Goal: Transaction & Acquisition: Purchase product/service

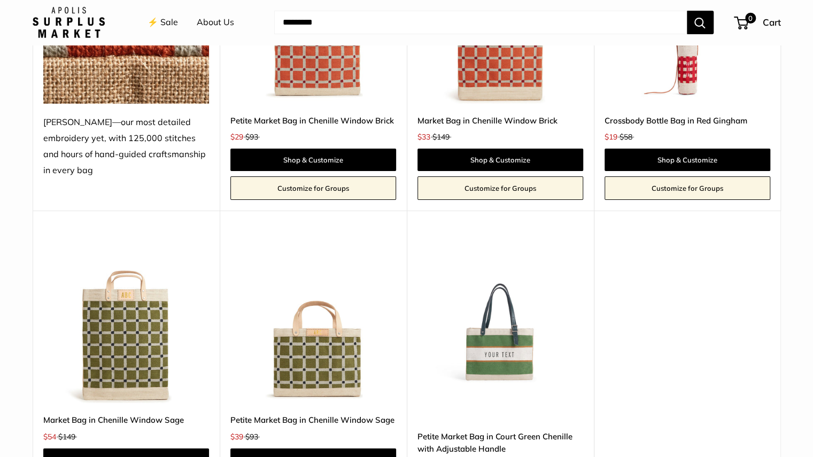
scroll to position [2203, 0]
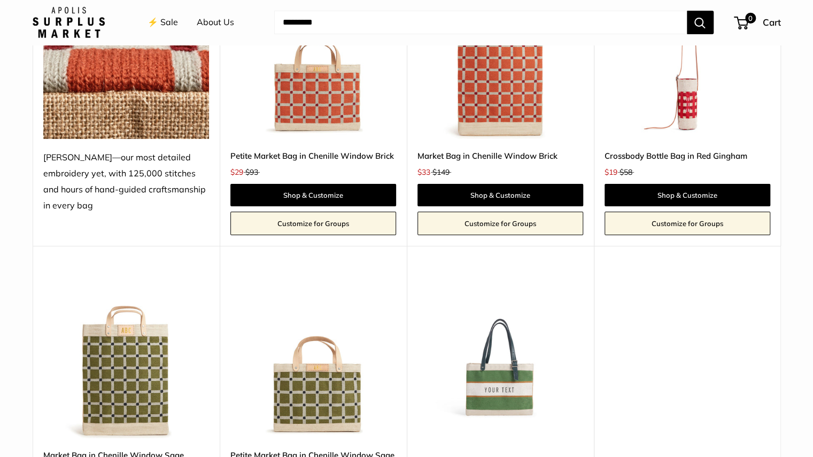
click at [0, 0] on img at bounding box center [0, 0] width 0 height 0
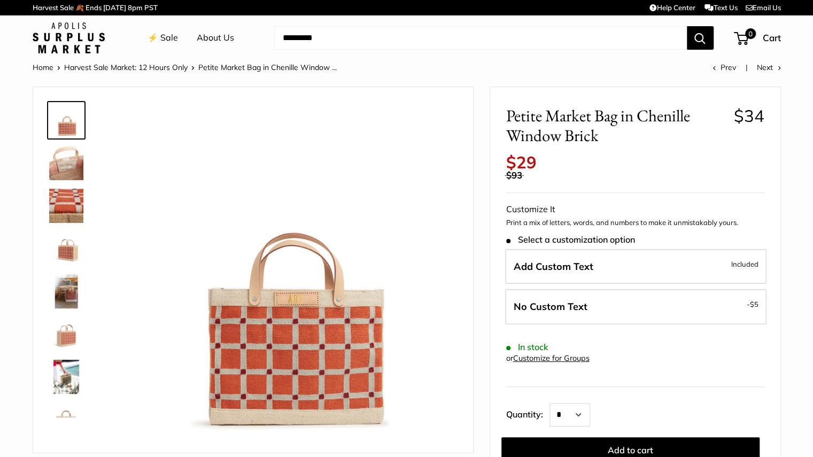
click at [66, 199] on img at bounding box center [66, 206] width 34 height 34
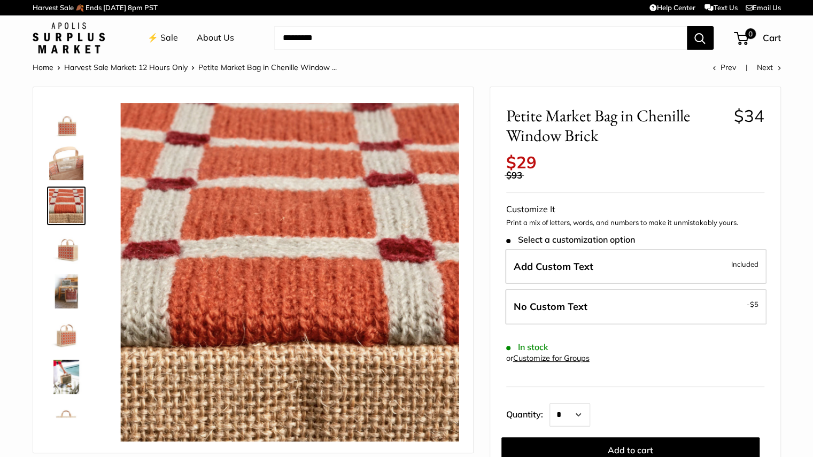
click at [68, 369] on img at bounding box center [66, 377] width 34 height 34
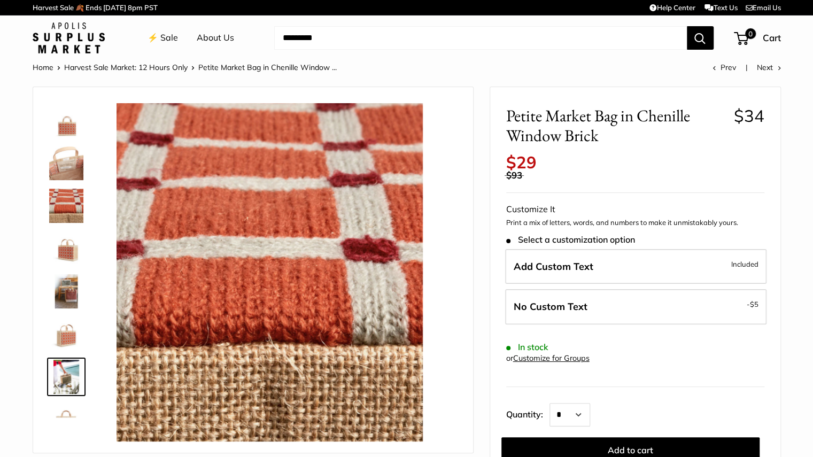
scroll to position [68, 0]
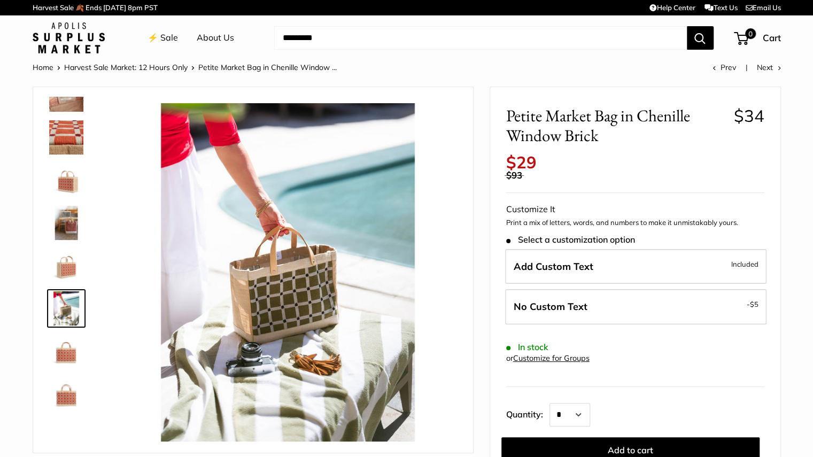
click at [70, 353] on img at bounding box center [66, 351] width 34 height 34
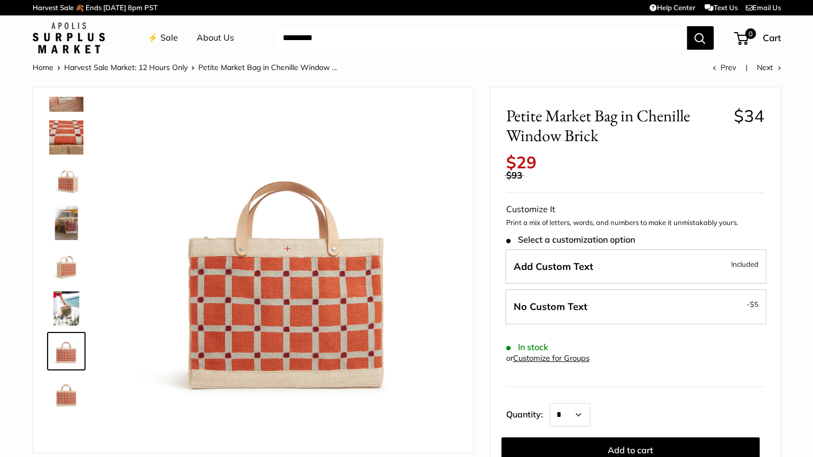
click at [71, 225] on img at bounding box center [66, 223] width 34 height 34
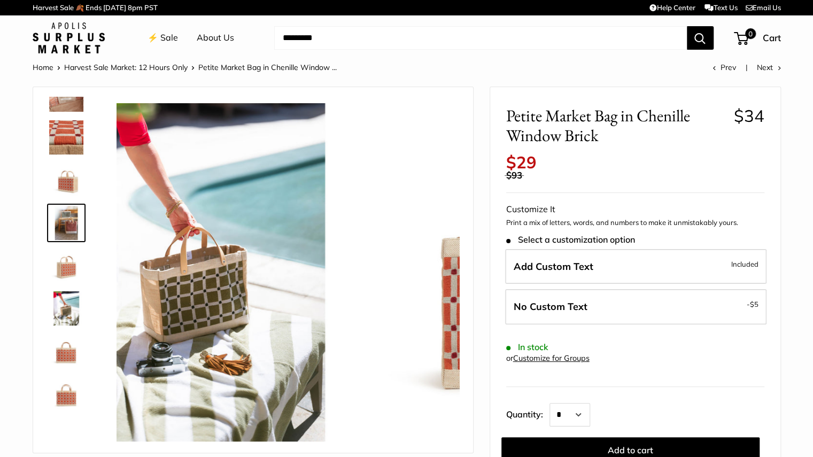
scroll to position [33, 0]
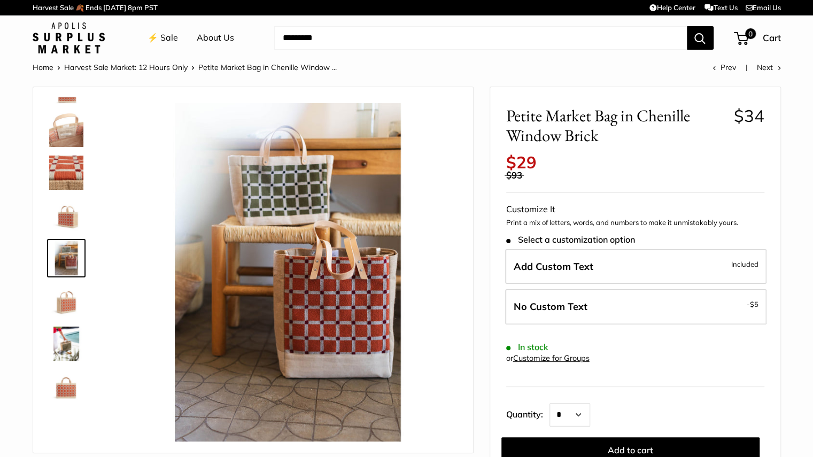
click at [66, 391] on img at bounding box center [66, 387] width 34 height 34
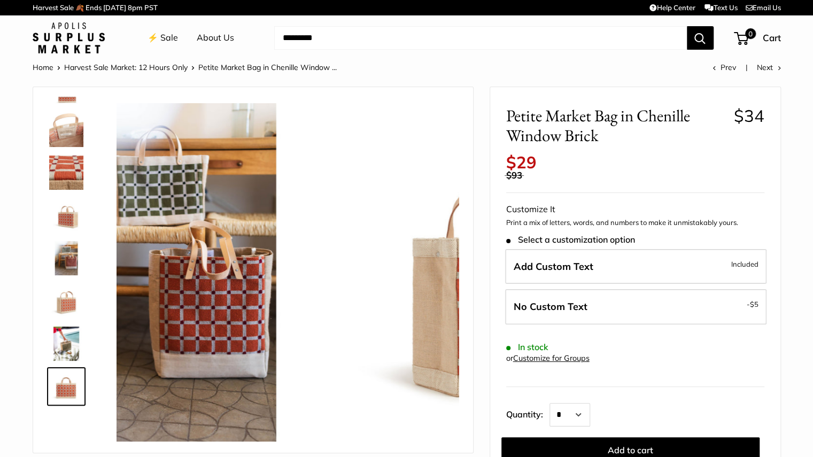
scroll to position [68, 0]
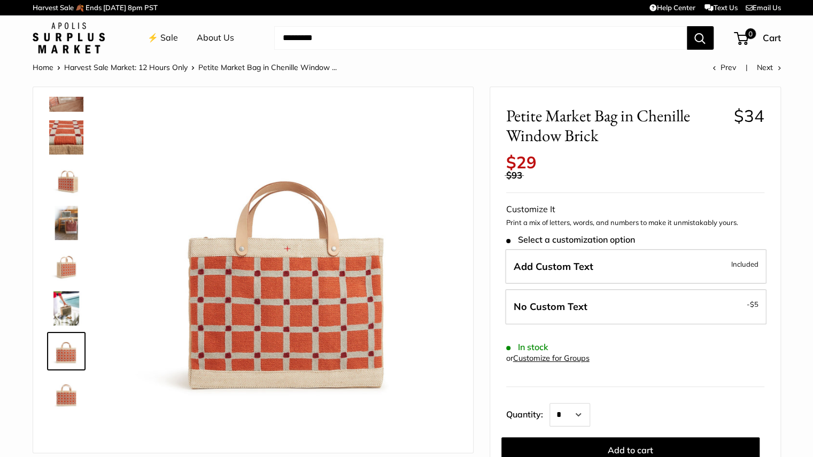
click at [70, 222] on img at bounding box center [66, 223] width 34 height 34
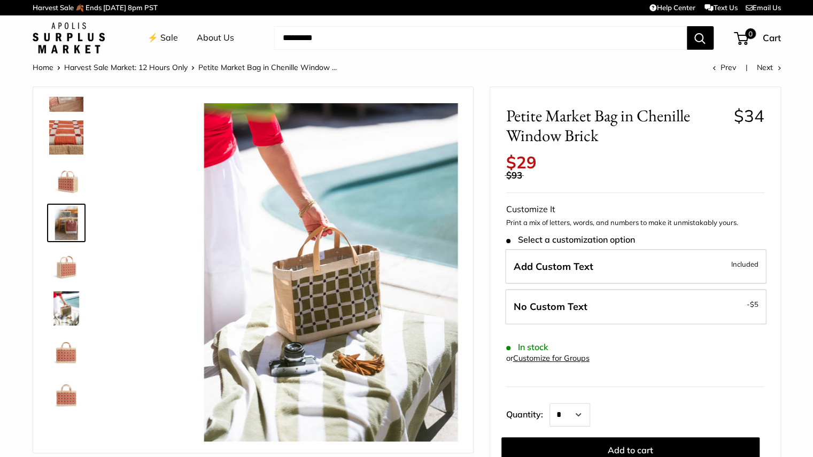
scroll to position [33, 0]
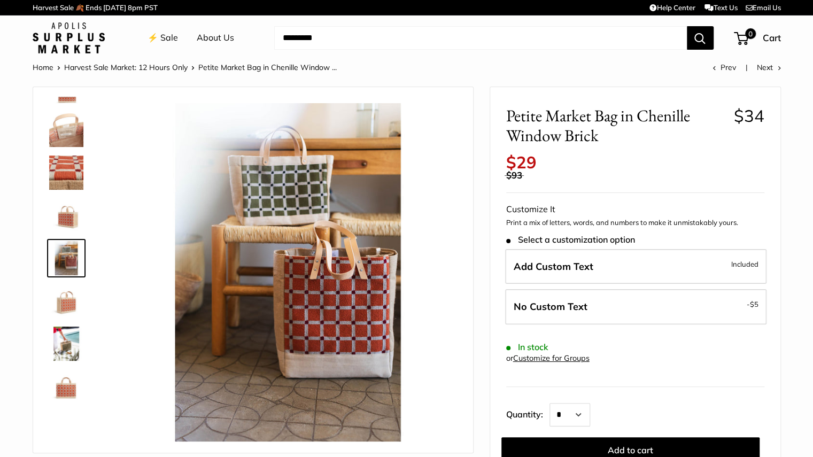
click at [69, 216] on img at bounding box center [66, 215] width 34 height 34
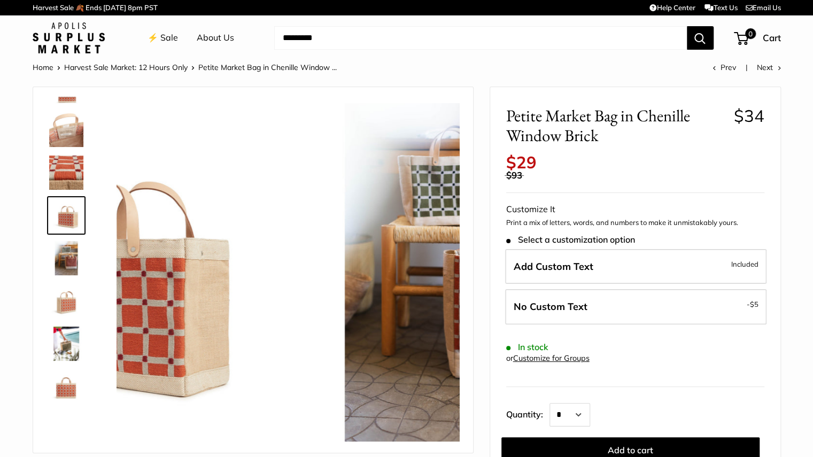
scroll to position [0, 0]
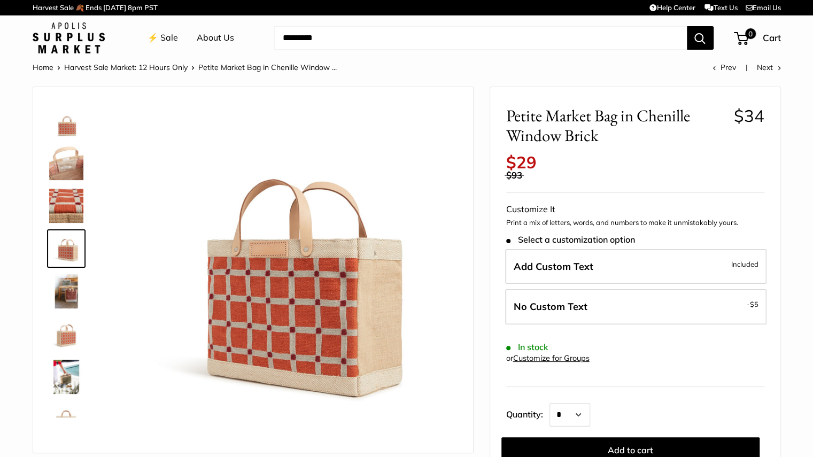
click at [70, 201] on img at bounding box center [66, 206] width 34 height 34
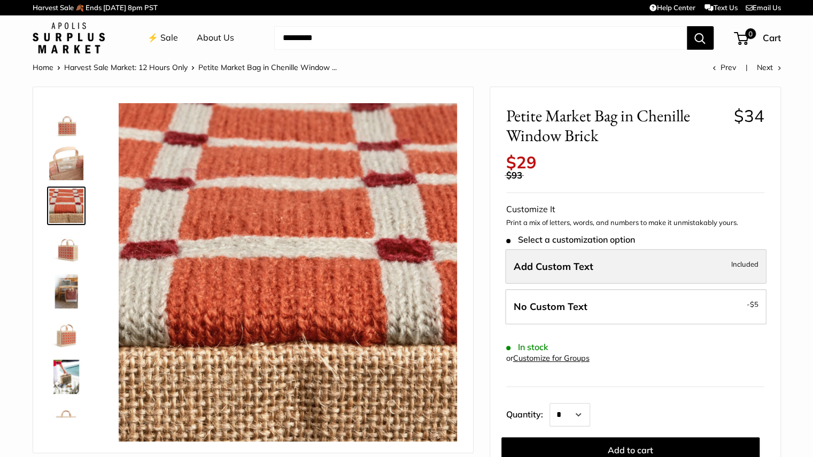
click at [551, 264] on span "Add Custom Text" at bounding box center [554, 266] width 80 height 12
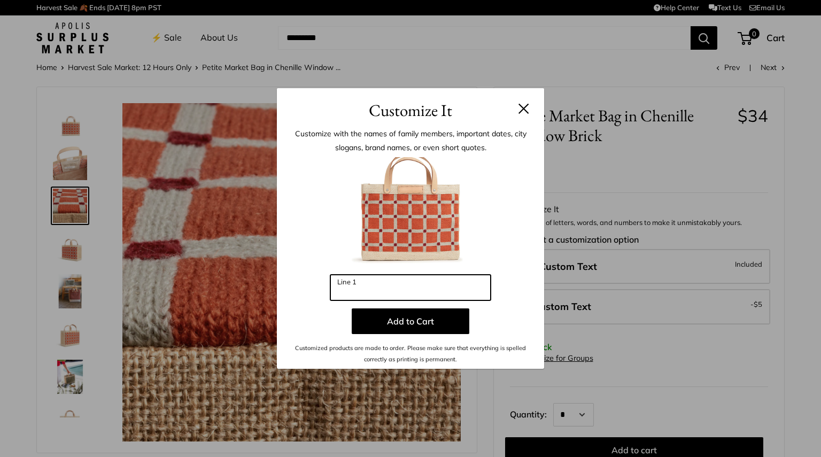
click at [410, 289] on input "Line 1" at bounding box center [411, 288] width 160 height 26
type input "***"
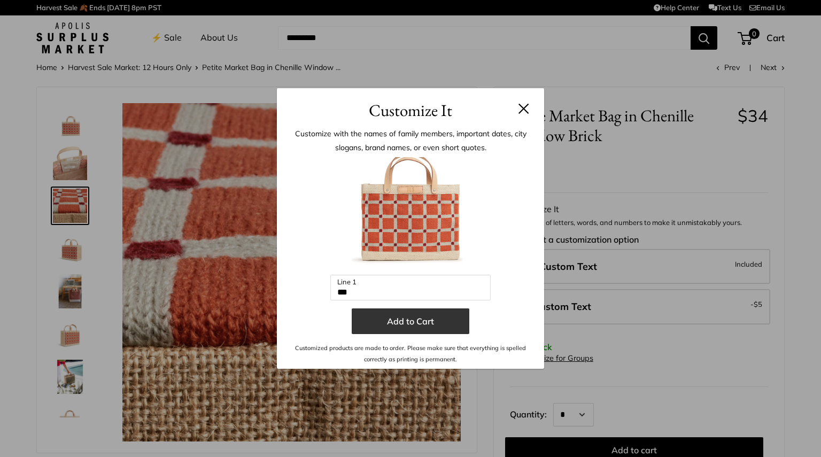
click at [413, 315] on button "Add to Cart" at bounding box center [411, 322] width 118 height 26
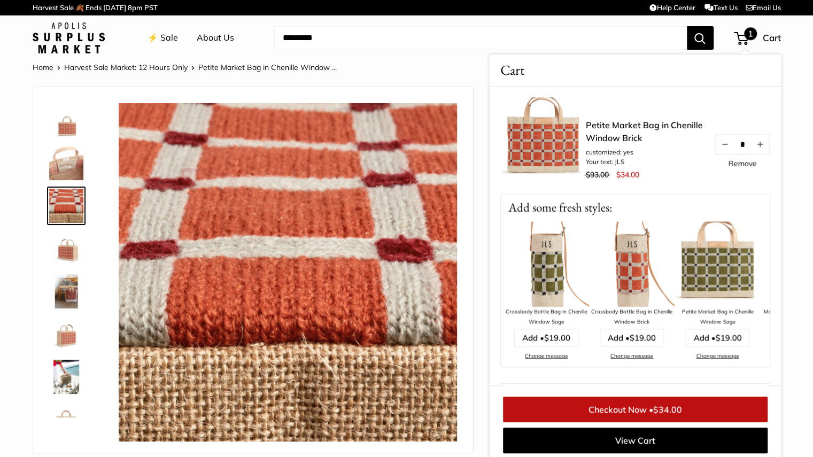
click at [723, 278] on img at bounding box center [718, 264] width 86 height 86
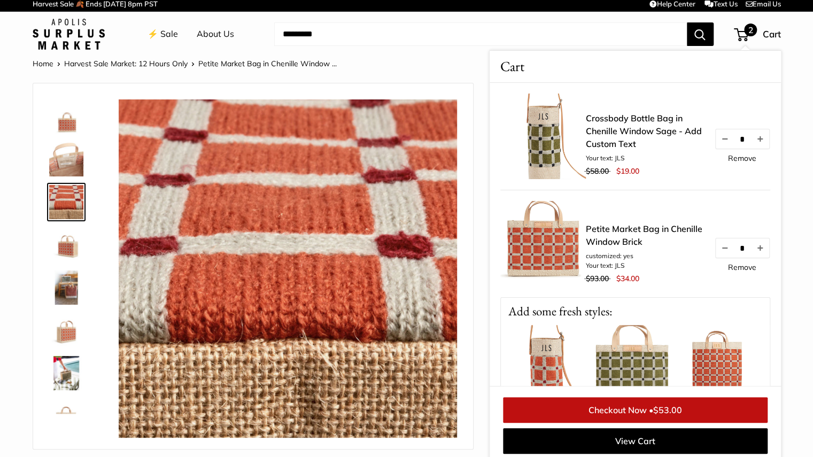
click at [733, 161] on link "Remove" at bounding box center [742, 158] width 28 height 7
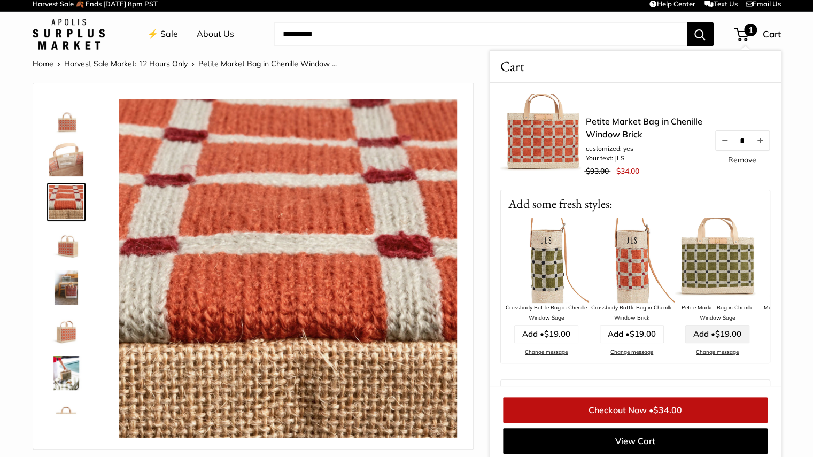
click at [711, 336] on link "Add • $19.00" at bounding box center [718, 334] width 64 height 18
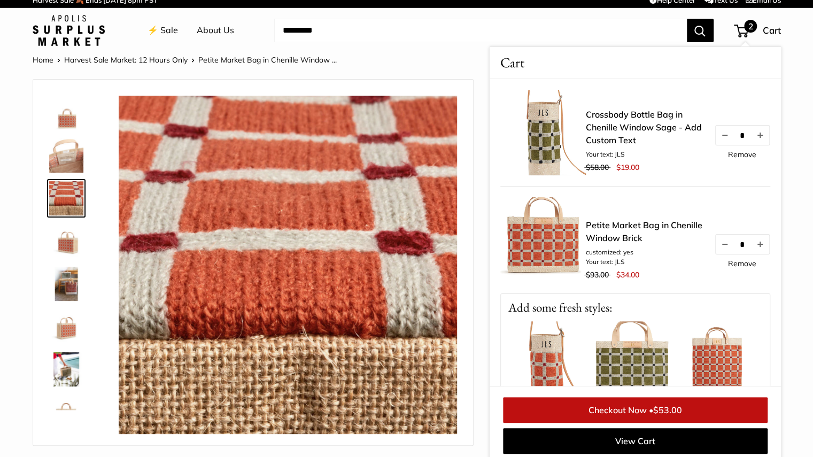
click at [640, 358] on img at bounding box center [632, 364] width 86 height 86
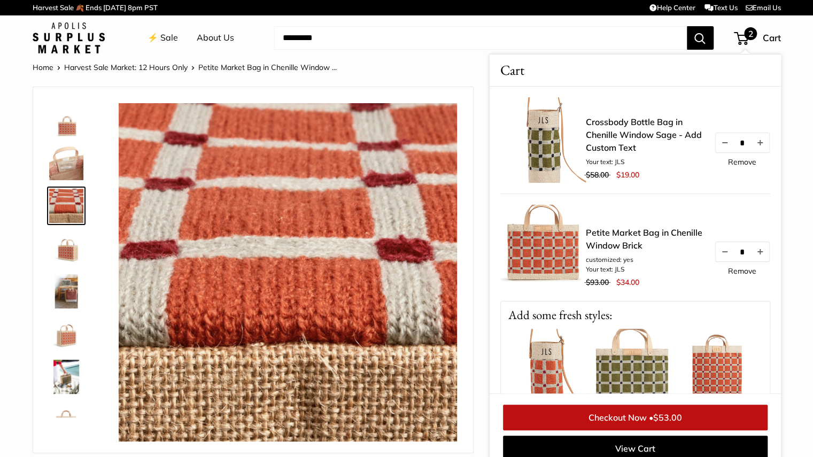
click at [637, 359] on img at bounding box center [632, 372] width 86 height 86
click at [730, 161] on link "Remove" at bounding box center [742, 161] width 28 height 7
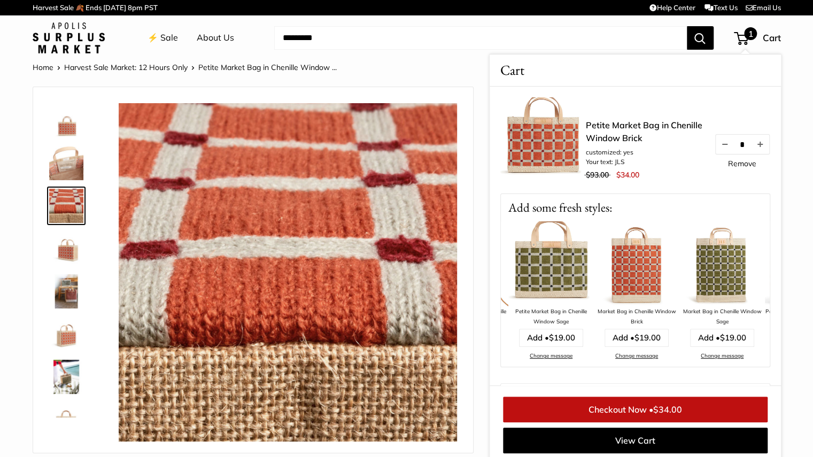
scroll to position [0, 171]
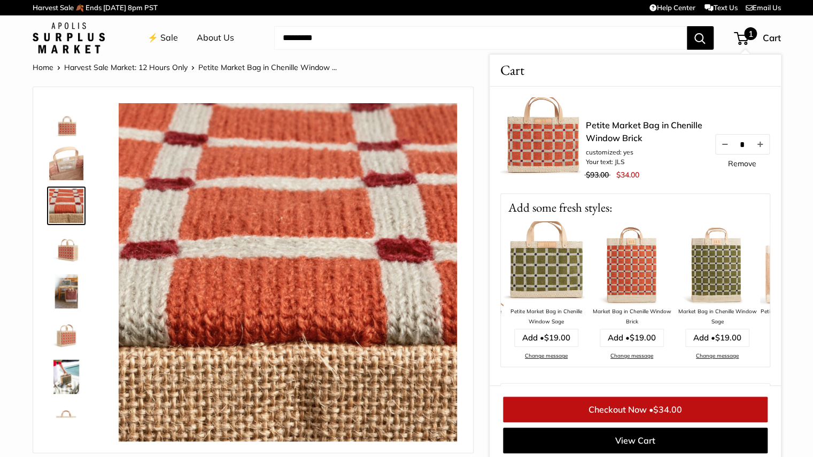
click at [561, 254] on img at bounding box center [547, 264] width 86 height 86
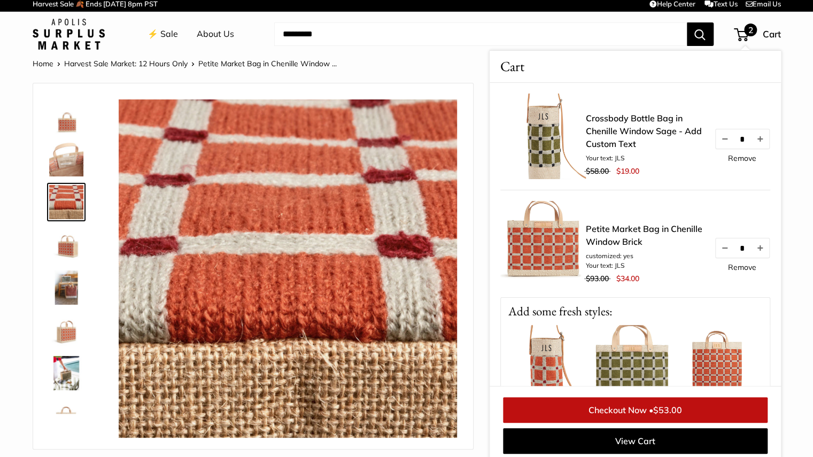
click at [638, 358] on img at bounding box center [632, 368] width 86 height 86
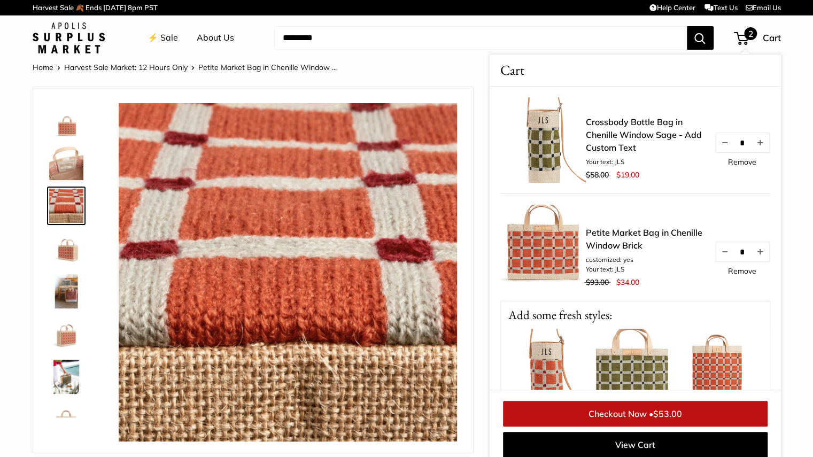
click at [638, 358] on img at bounding box center [632, 372] width 86 height 86
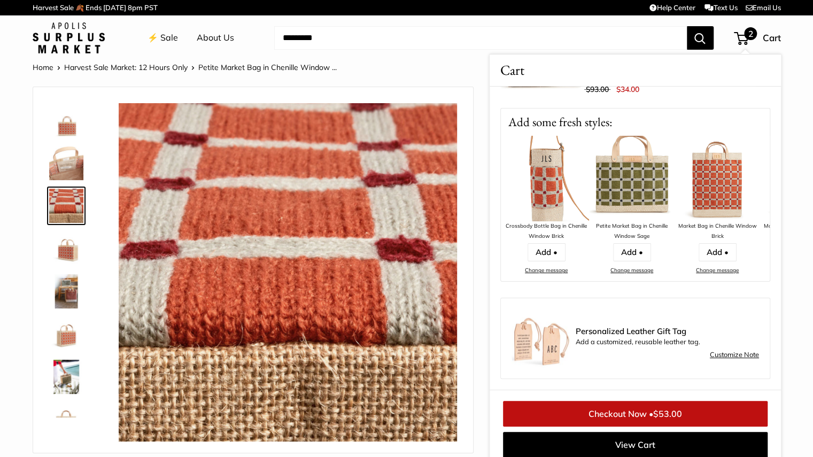
scroll to position [200, 0]
click at [627, 248] on link "Add •" at bounding box center [632, 252] width 38 height 18
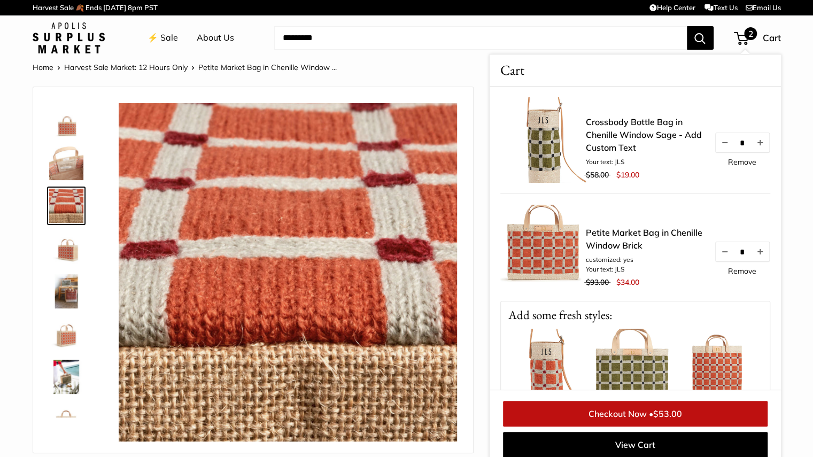
scroll to position [7, 0]
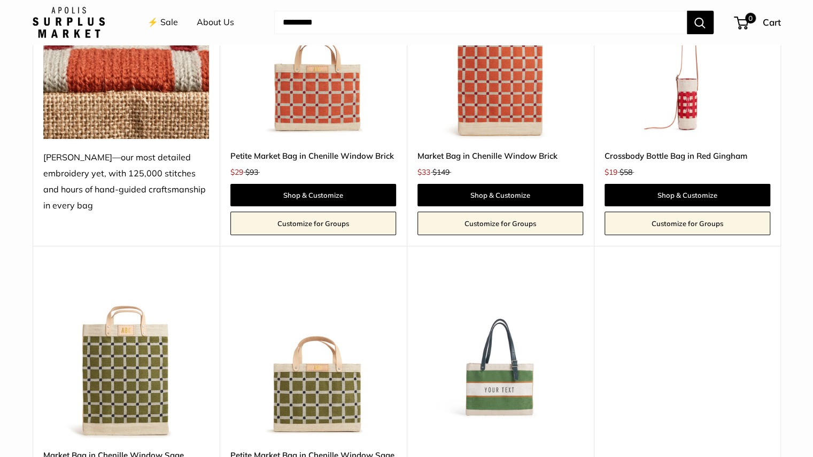
click at [0, 0] on img at bounding box center [0, 0] width 0 height 0
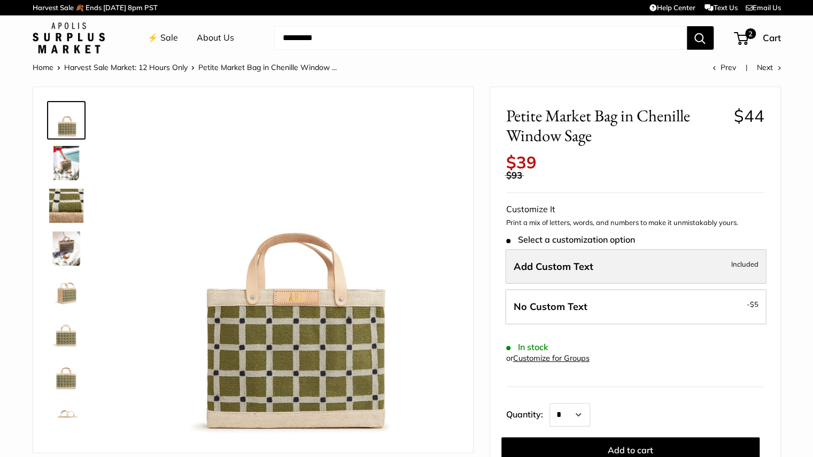
click at [567, 267] on span "Add Custom Text" at bounding box center [554, 266] width 80 height 12
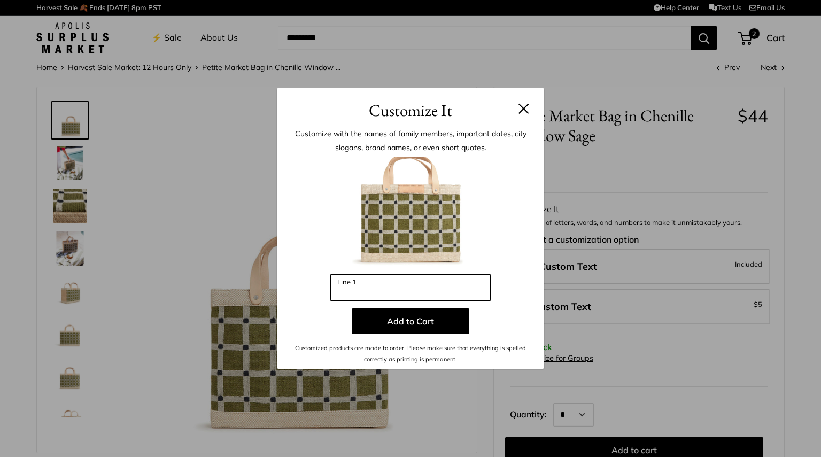
click at [409, 289] on input "Line 1" at bounding box center [411, 288] width 160 height 26
type input "***"
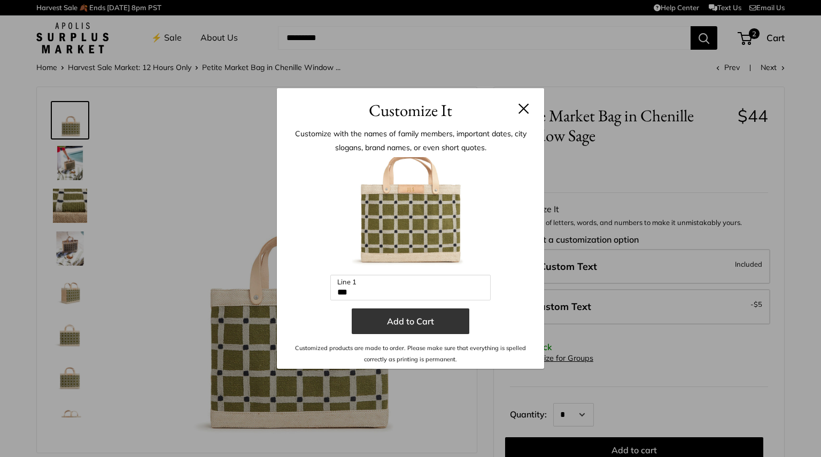
click at [410, 316] on button "Add to Cart" at bounding box center [411, 322] width 118 height 26
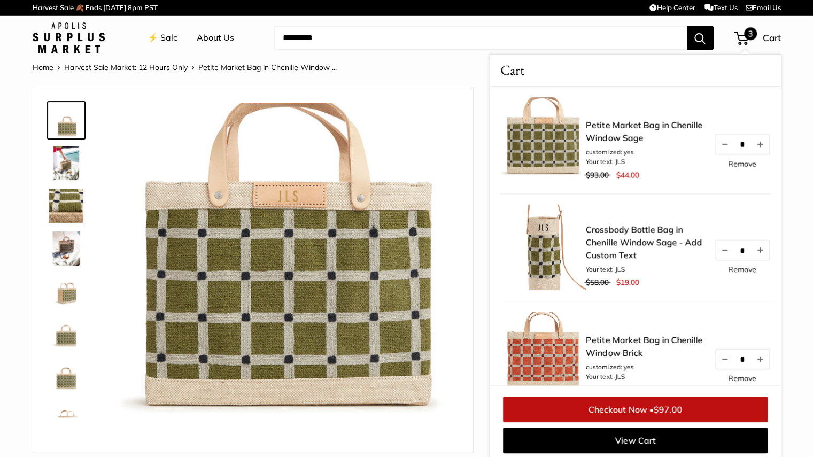
scroll to position [4, 0]
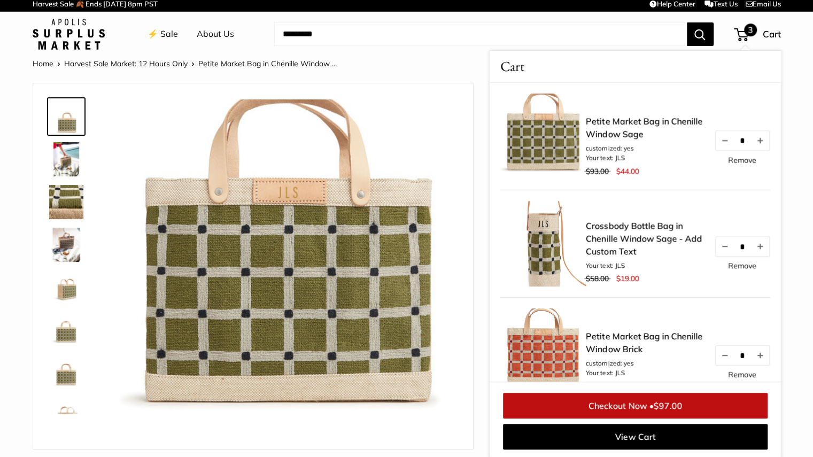
click at [421, 160] on img at bounding box center [288, 268] width 339 height 339
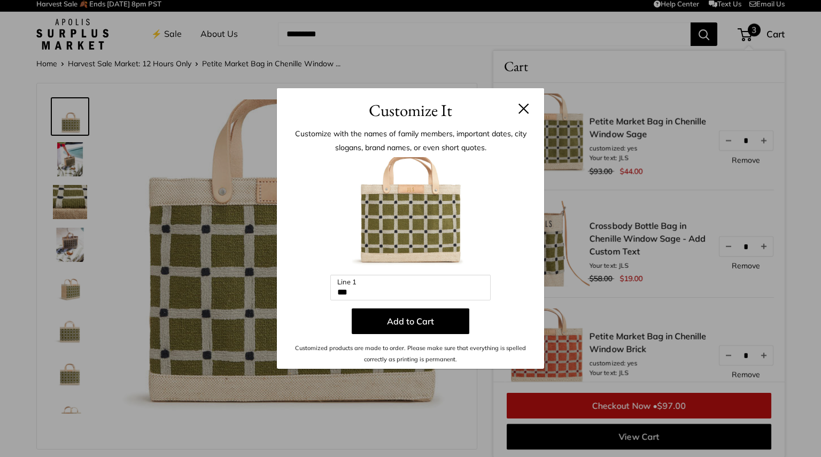
click at [524, 108] on button at bounding box center [524, 108] width 11 height 11
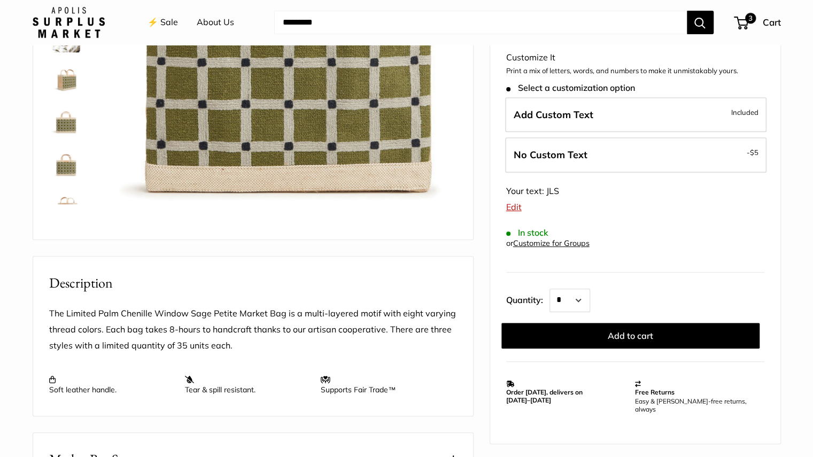
scroll to position [212, 0]
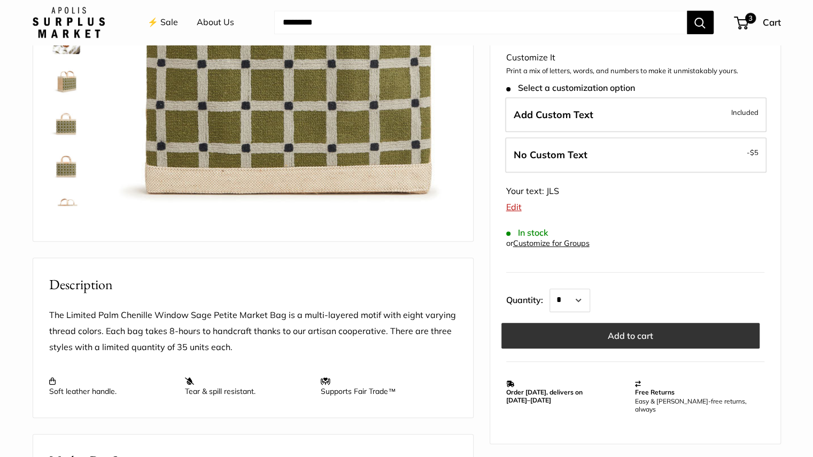
click at [571, 332] on button "Add to cart" at bounding box center [631, 336] width 258 height 26
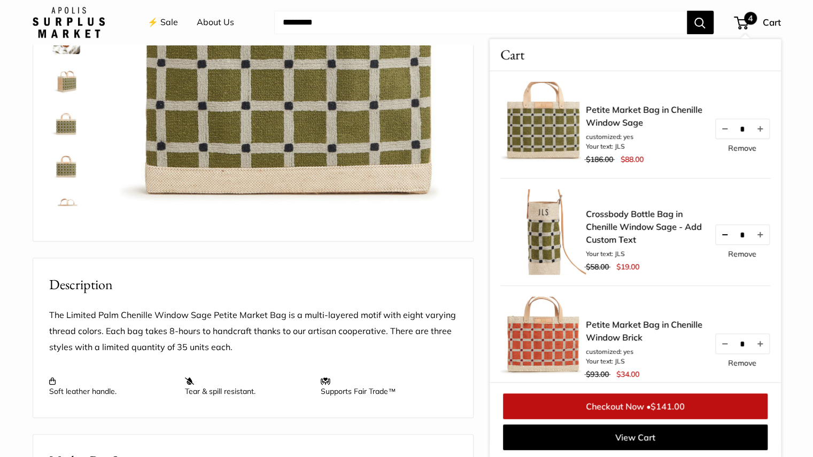
click at [716, 235] on button "Decrease quantity by 1" at bounding box center [725, 234] width 18 height 19
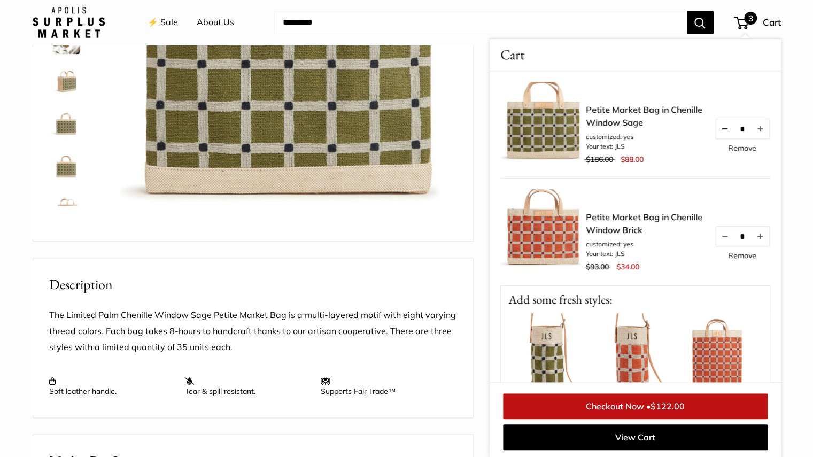
click at [716, 134] on button "Decrease quantity by 1" at bounding box center [725, 128] width 18 height 19
click at [732, 145] on link "Remove" at bounding box center [742, 147] width 28 height 7
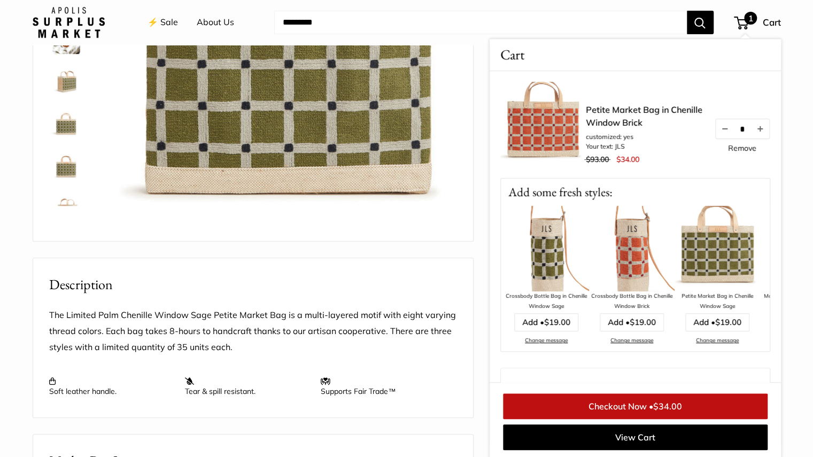
click at [729, 256] on img at bounding box center [718, 249] width 86 height 86
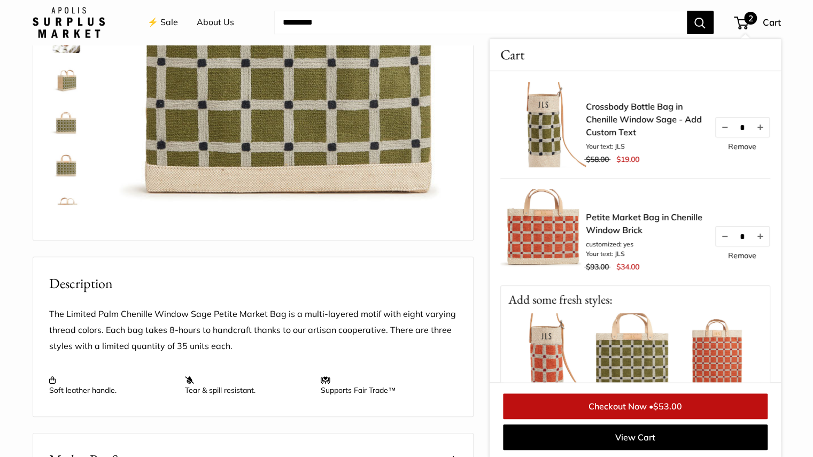
click at [736, 147] on link "Remove" at bounding box center [742, 146] width 28 height 7
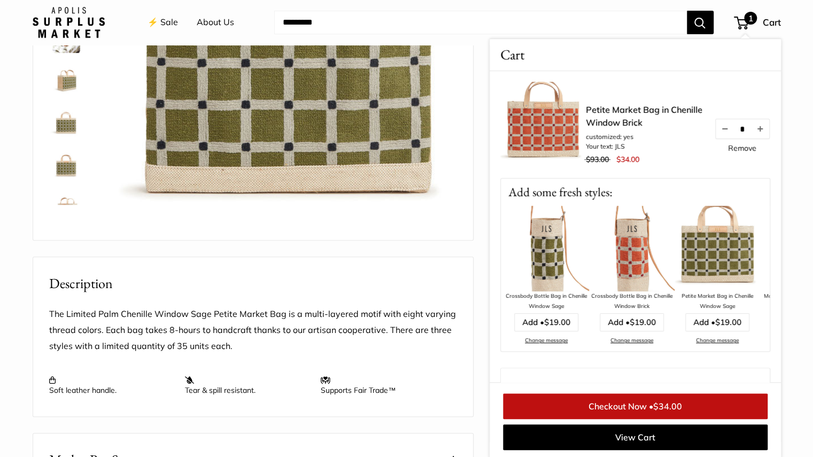
click at [728, 146] on link "Remove" at bounding box center [742, 147] width 28 height 7
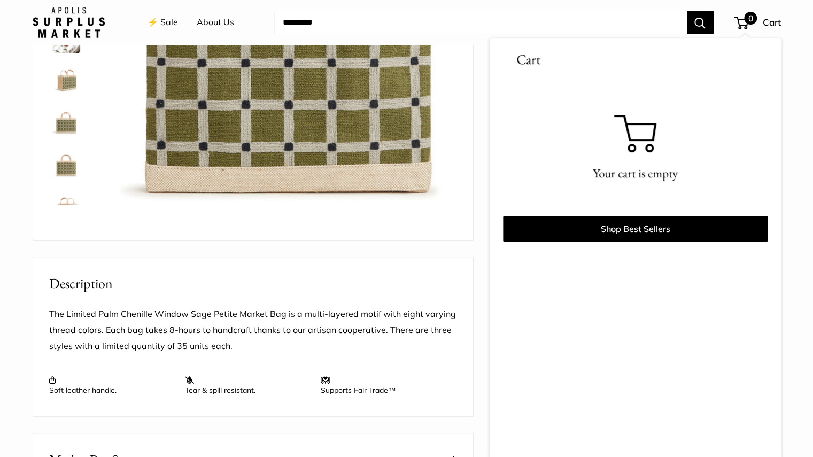
click at [394, 212] on img at bounding box center [288, 59] width 339 height 339
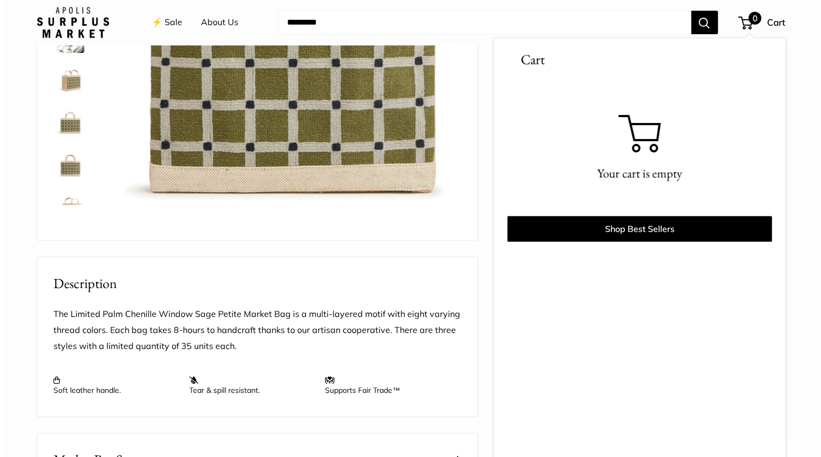
scroll to position [214, 0]
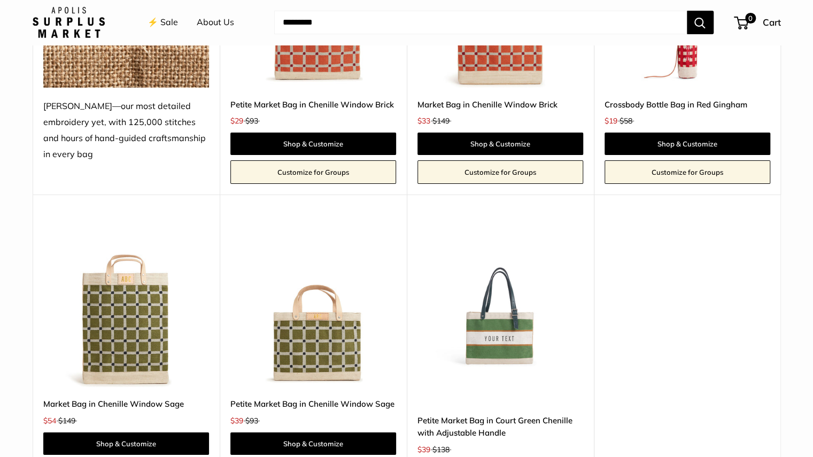
scroll to position [2245, 0]
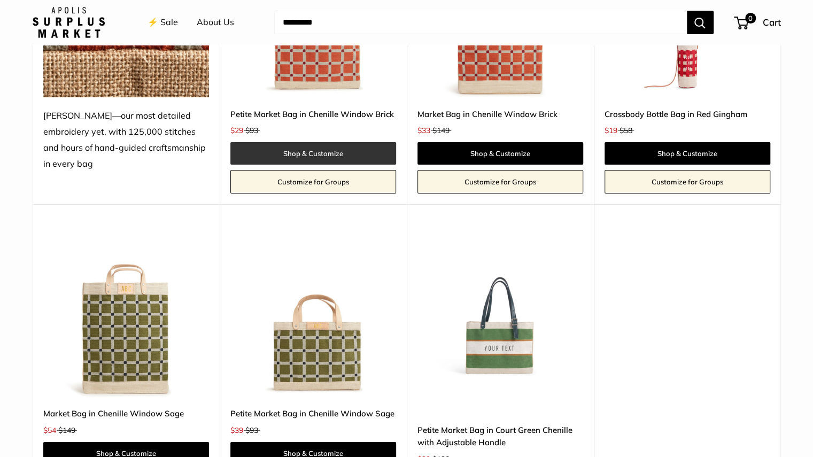
click at [322, 155] on link "Shop & Customize" at bounding box center [314, 153] width 166 height 22
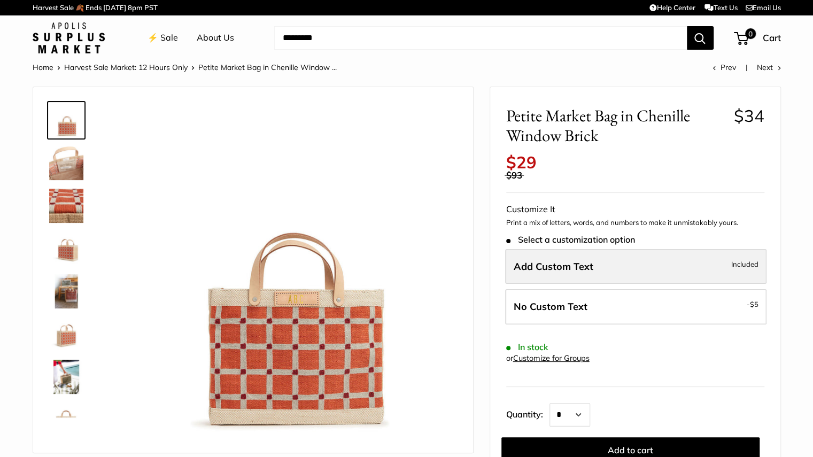
click at [548, 271] on span "Add Custom Text" at bounding box center [554, 266] width 80 height 12
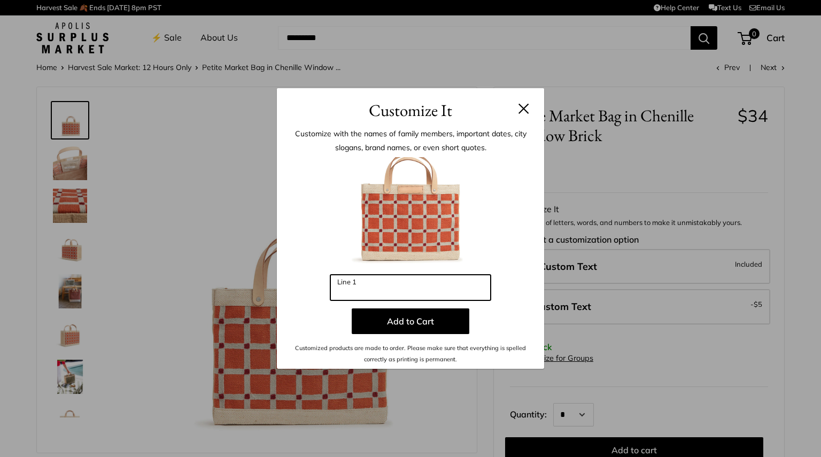
click at [455, 290] on input "Line 1" at bounding box center [411, 288] width 160 height 26
type input "***"
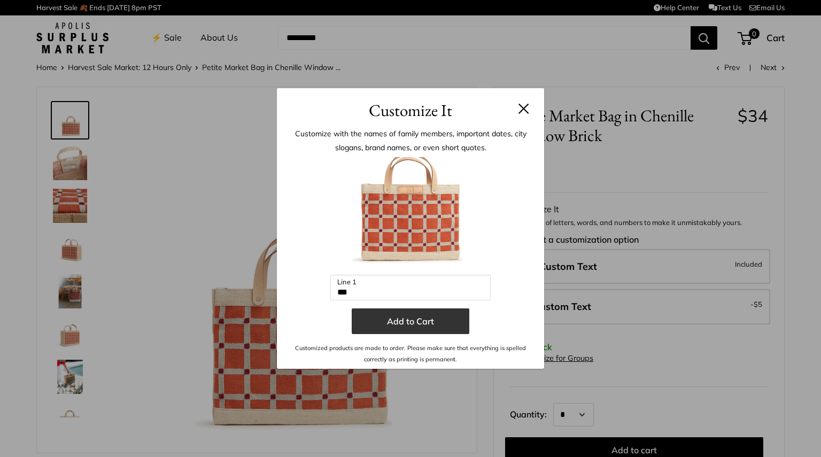
click at [428, 324] on button "Add to Cart" at bounding box center [411, 322] width 118 height 26
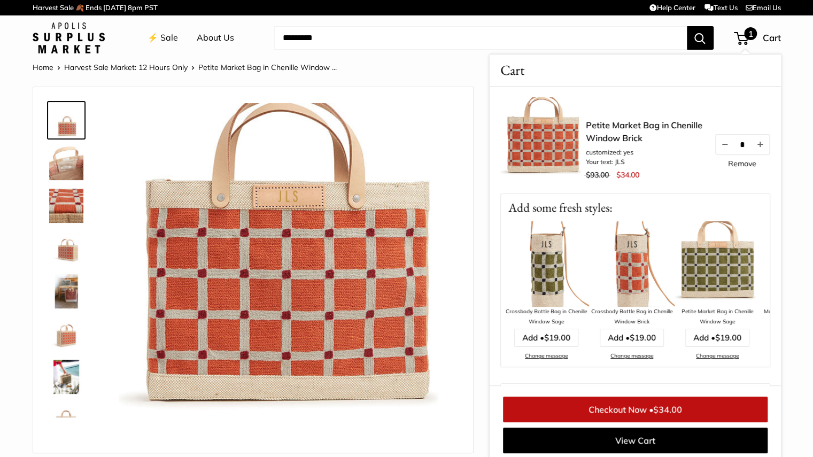
click at [719, 271] on img at bounding box center [718, 264] width 86 height 86
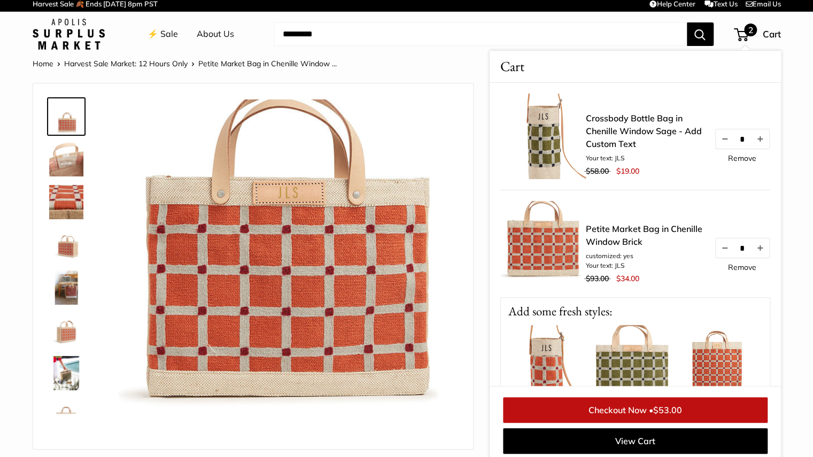
click at [629, 349] on img at bounding box center [632, 368] width 86 height 86
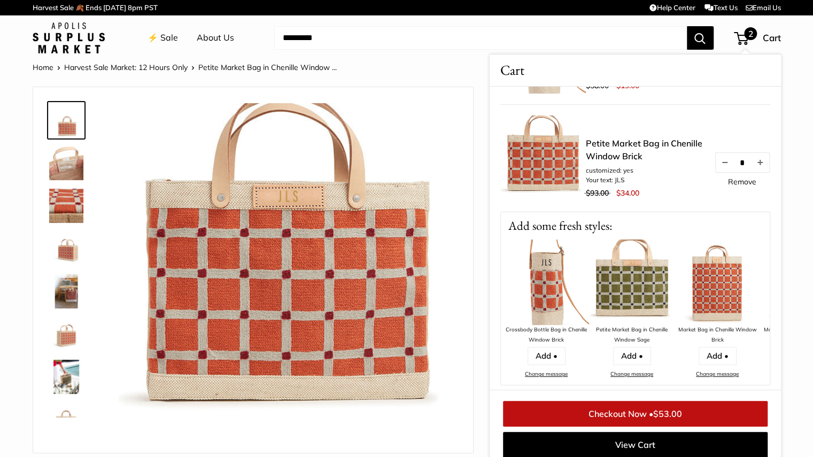
scroll to position [100, 0]
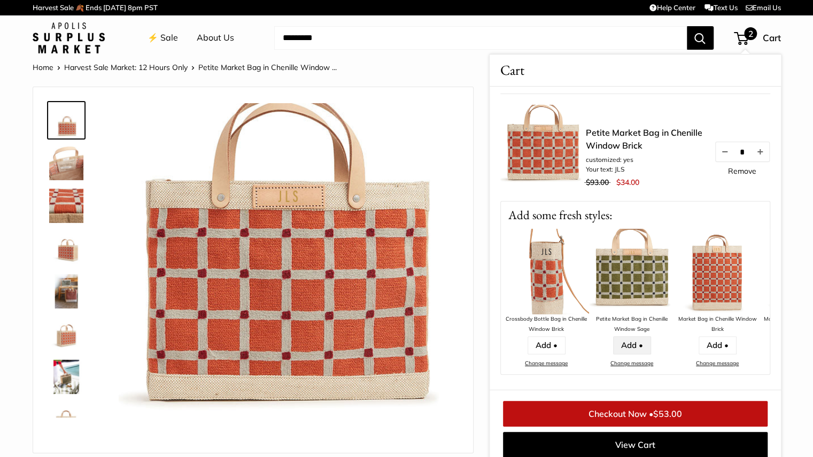
click at [626, 345] on link "Add •" at bounding box center [632, 345] width 38 height 18
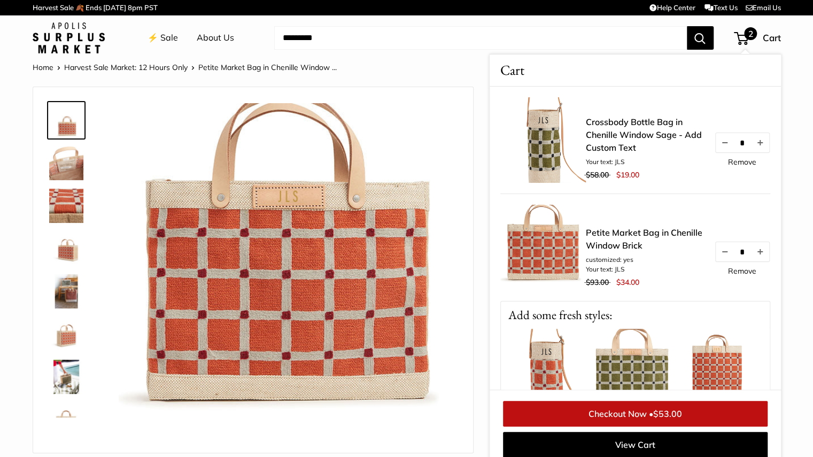
click at [731, 164] on link "Remove" at bounding box center [742, 161] width 28 height 7
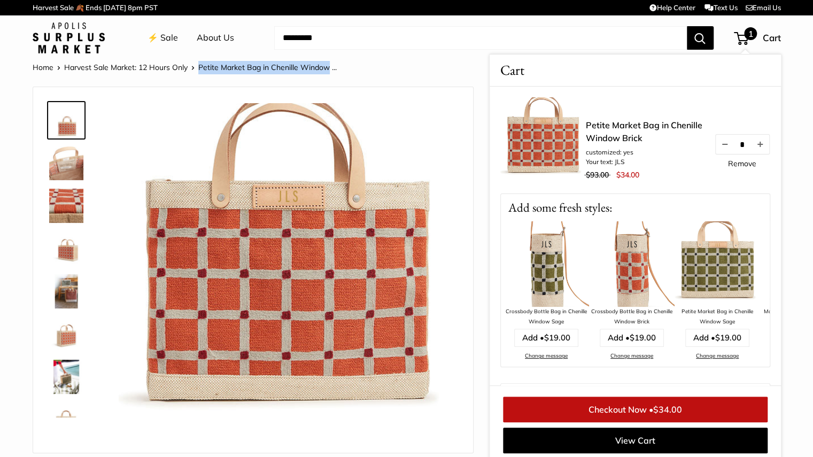
drag, startPoint x: 326, startPoint y: 65, endPoint x: 197, endPoint y: 67, distance: 128.9
click at [197, 67] on ol "Home Harvest Sale Market: 12 Hours Only Petite Market Bag in Chenille Window ..." at bounding box center [185, 67] width 304 height 14
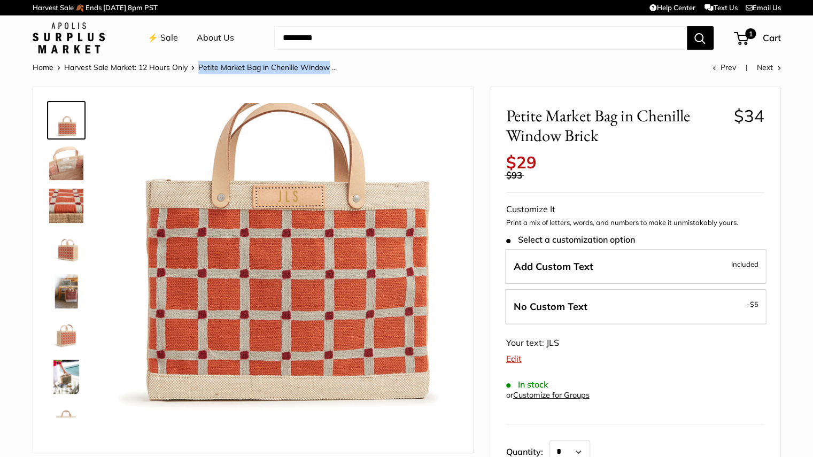
copy ol "Petite Market Bag in Chenille Window"
